Goal: Task Accomplishment & Management: Use online tool/utility

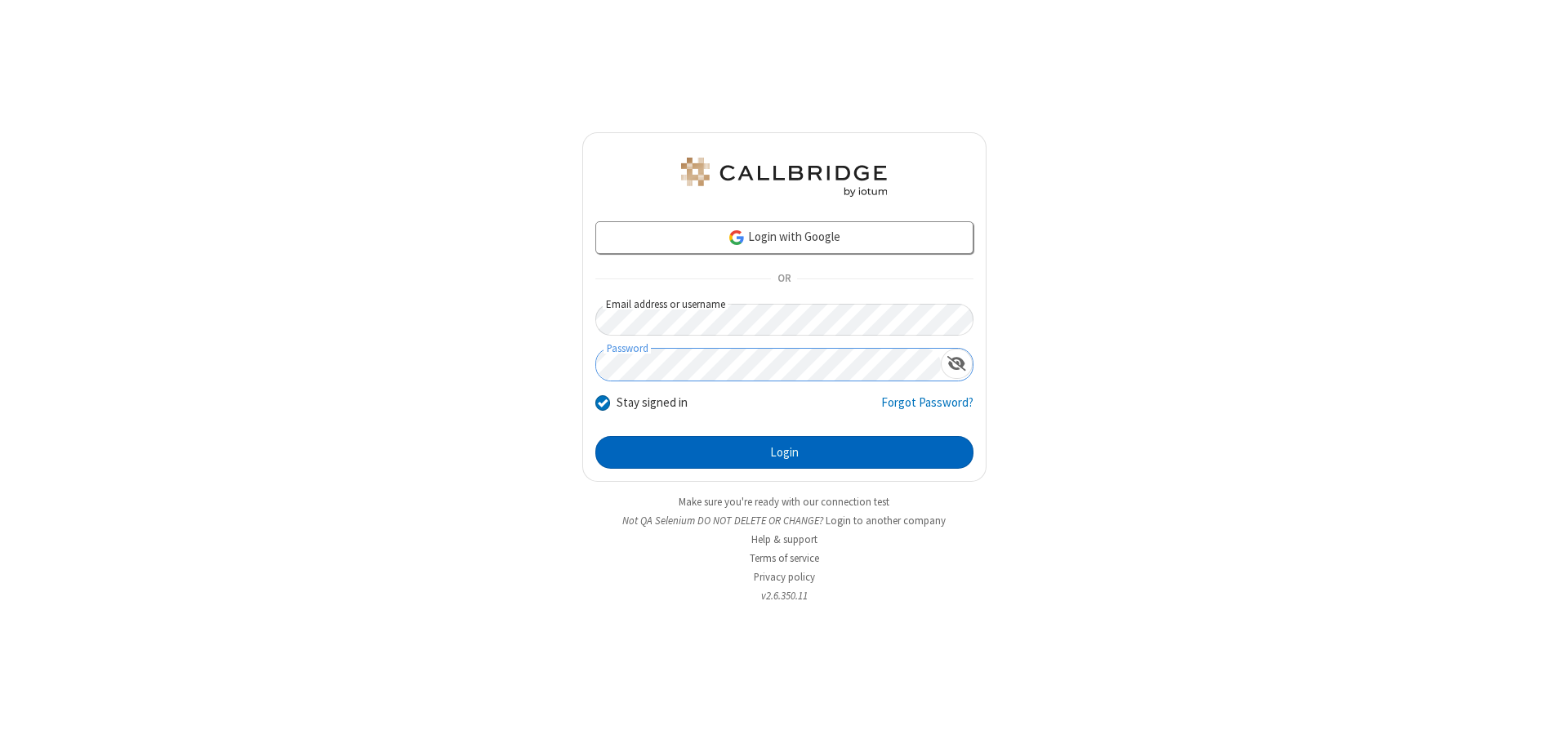
click at [784, 452] on button "Login" at bounding box center [784, 452] width 378 height 32
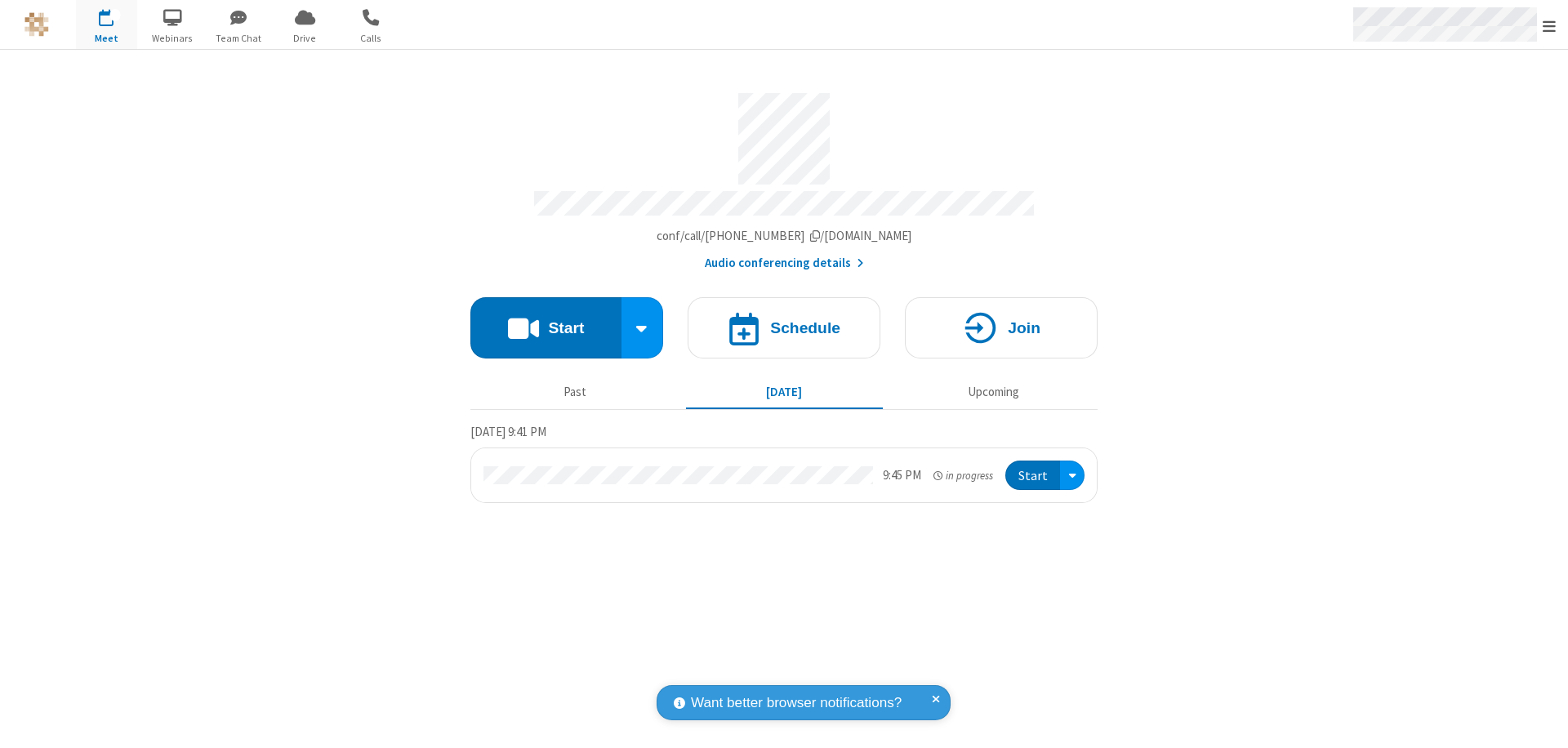
click at [1549, 26] on span "Open menu" at bounding box center [1548, 26] width 13 height 16
click at [304, 37] on span "Drive" at bounding box center [305, 37] width 61 height 14
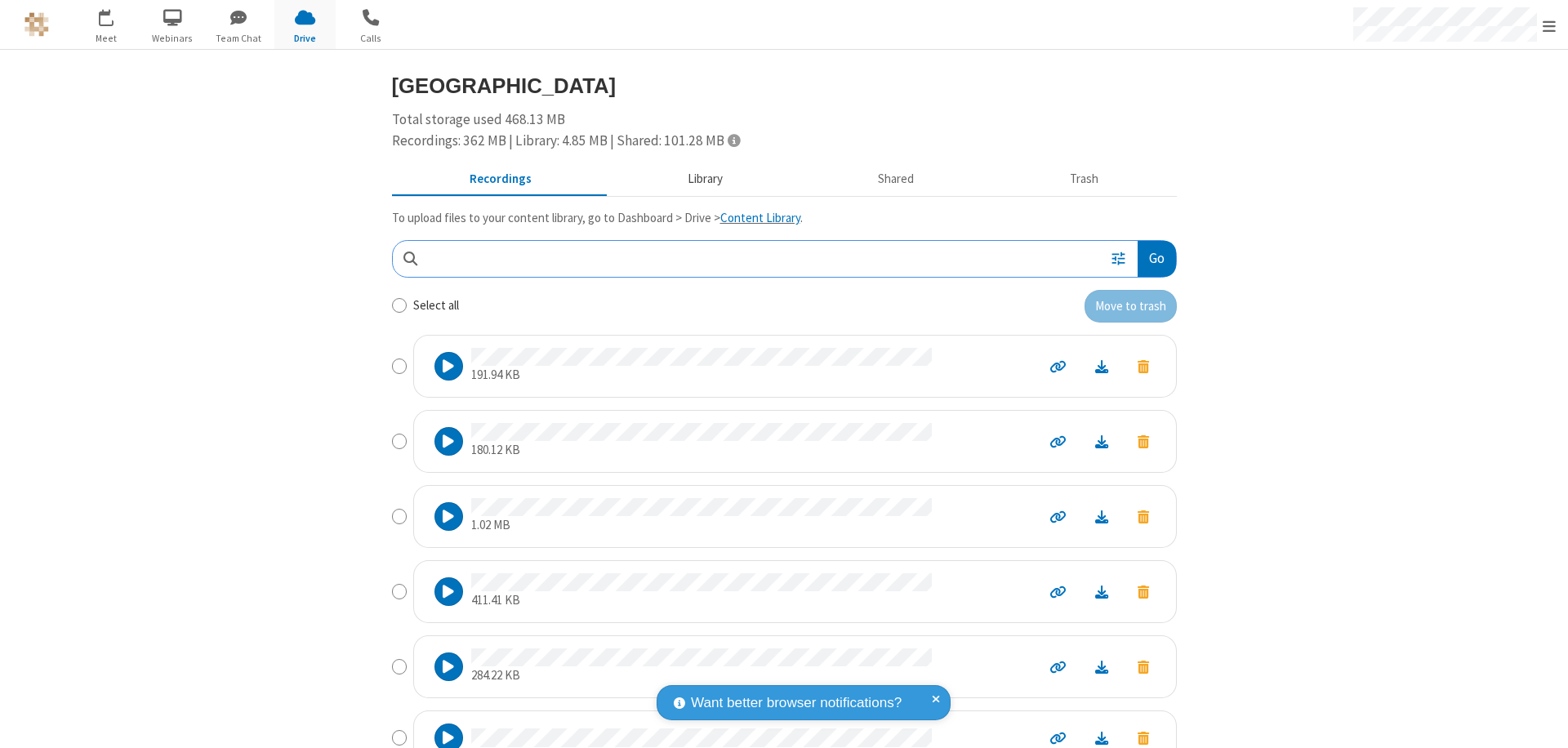
click at [696, 178] on button "Library" at bounding box center [704, 179] width 191 height 31
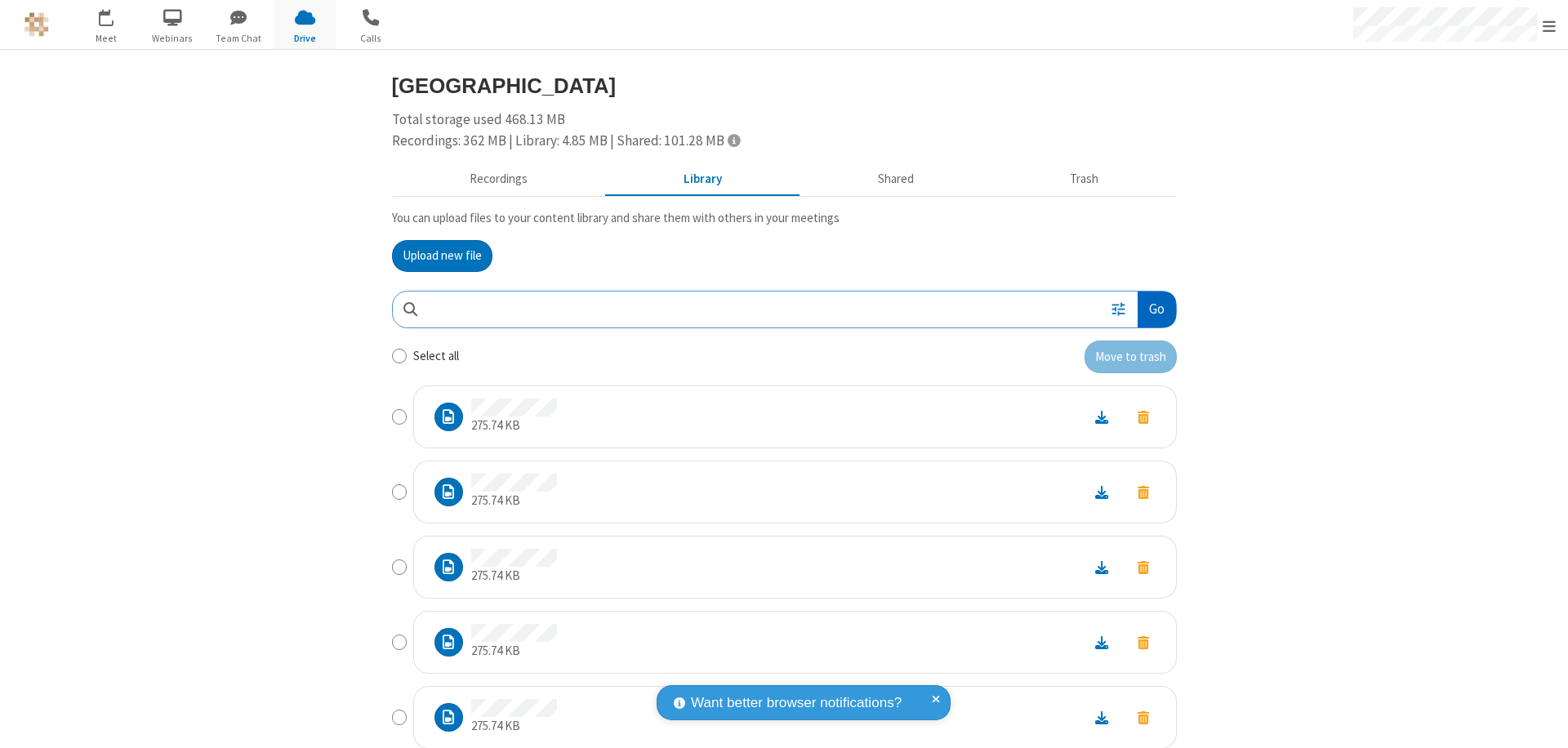
click at [1150, 309] on button "Go" at bounding box center [1156, 309] width 37 height 37
click at [435, 256] on button "Upload new file" at bounding box center [442, 256] width 100 height 32
